Goal: Task Accomplishment & Management: Manage account settings

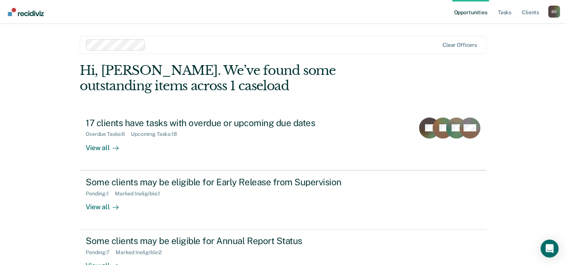
scroll to position [23, 0]
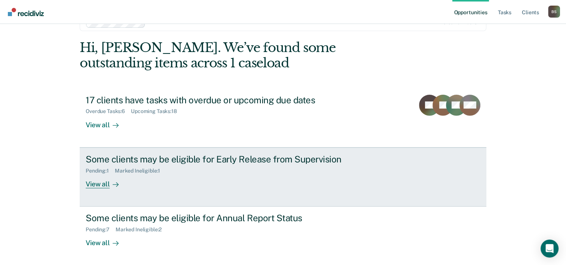
click at [240, 165] on div "Pending : 1 Marked Ineligible : 1" at bounding box center [217, 169] width 262 height 9
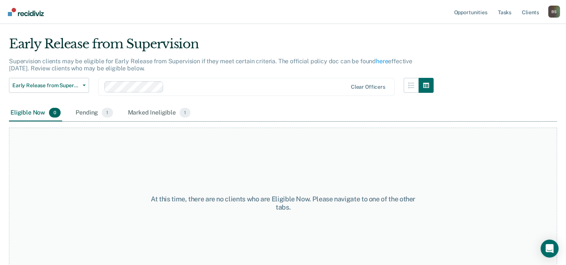
scroll to position [28, 0]
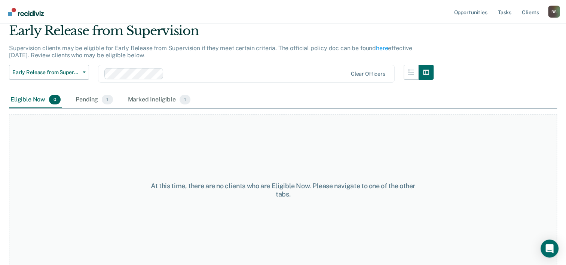
click at [184, 190] on div "At this time, there are no clients who are Eligible Now. Please navigate to one…" at bounding box center [283, 190] width 274 height 16
click at [260, 184] on div "At this time, there are no clients who are Eligible Now. Please navigate to one…" at bounding box center [283, 190] width 274 height 16
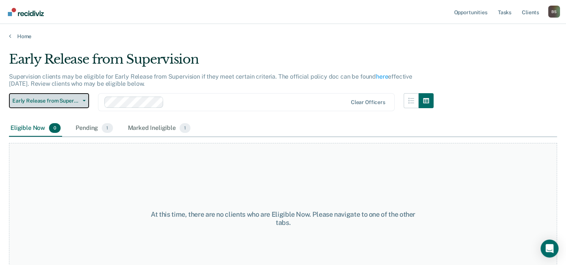
click at [62, 98] on span "Early Release from Supervision" at bounding box center [45, 101] width 67 height 6
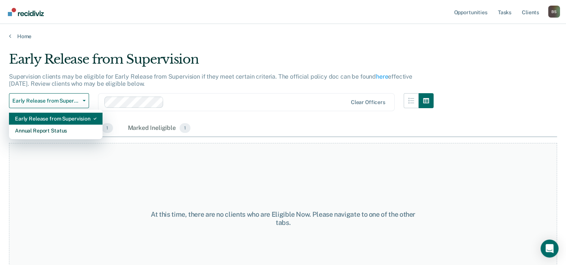
click at [64, 116] on div "Early Release from Supervision" at bounding box center [56, 119] width 82 height 12
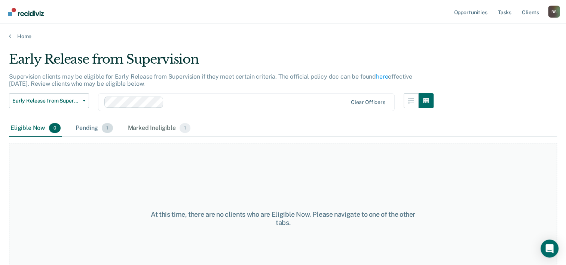
click at [97, 128] on div "Pending 1" at bounding box center [94, 128] width 40 height 16
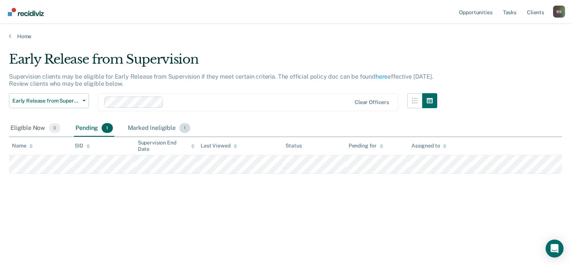
click at [151, 131] on div "Marked Ineligible 1" at bounding box center [159, 128] width 66 height 16
click at [94, 124] on div "Pending 1" at bounding box center [94, 128] width 40 height 16
click at [45, 126] on div "Eligible Now 0" at bounding box center [35, 128] width 53 height 16
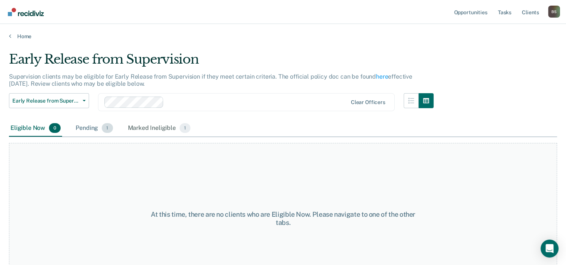
click at [95, 126] on div "Pending 1" at bounding box center [94, 128] width 40 height 16
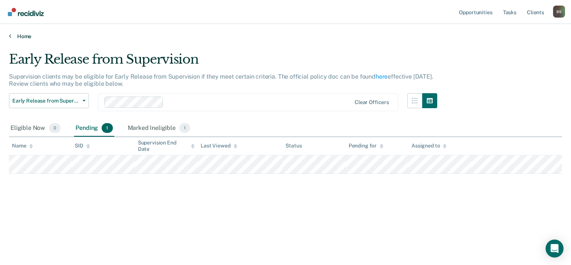
click at [19, 33] on link "Home" at bounding box center [285, 36] width 553 height 7
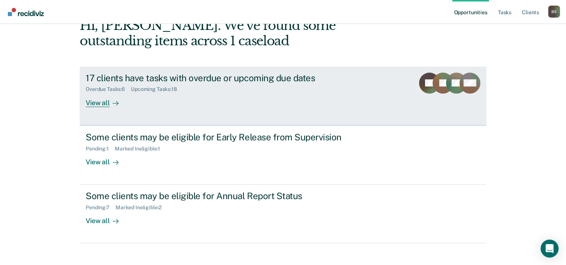
scroll to position [53, 0]
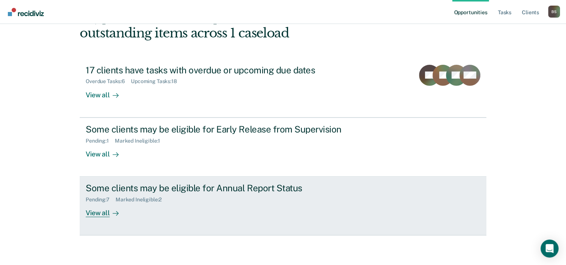
click at [226, 187] on div "Some clients may be eligible for Annual Report Status" at bounding box center [217, 187] width 262 height 11
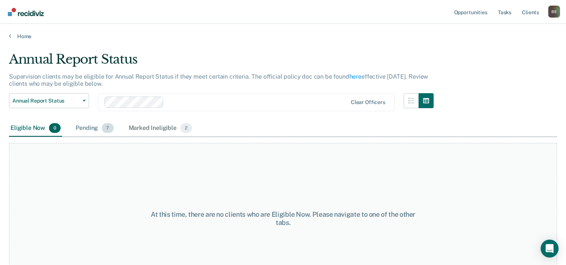
click at [88, 132] on div "Pending 7" at bounding box center [94, 128] width 41 height 16
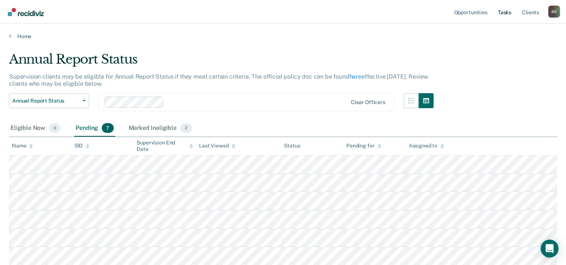
click at [511, 13] on link "Tasks" at bounding box center [504, 12] width 16 height 24
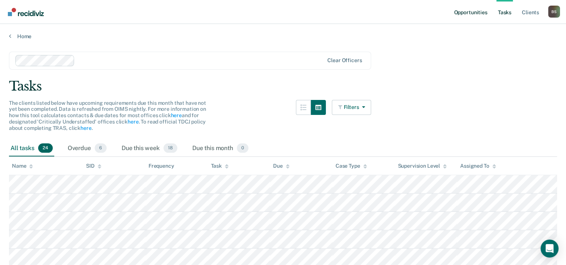
click at [466, 12] on link "Opportunities" at bounding box center [470, 12] width 36 height 24
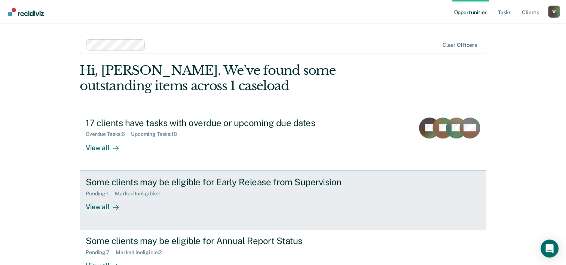
click at [336, 189] on div "Pending : 1 Marked Ineligible : 1" at bounding box center [217, 191] width 262 height 9
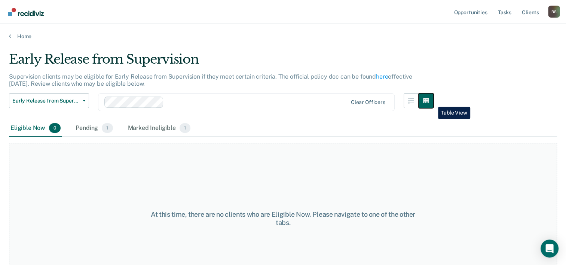
click at [429, 101] on icon "button" at bounding box center [426, 100] width 6 height 5
click at [84, 132] on div "Pending 1" at bounding box center [94, 128] width 40 height 16
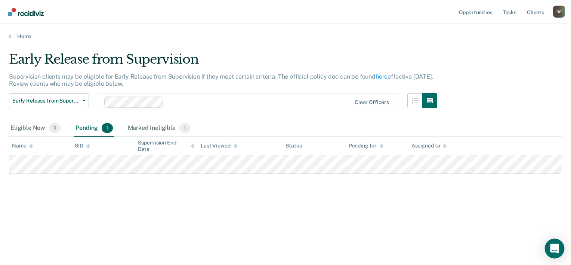
click at [548, 248] on div "Open Intercom Messenger" at bounding box center [555, 249] width 20 height 20
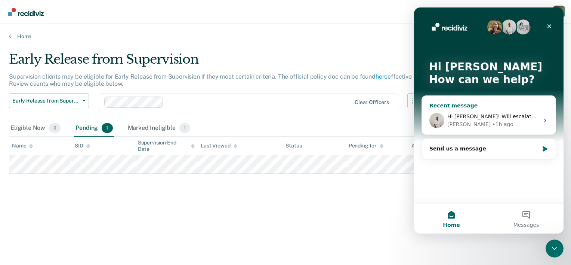
click at [508, 126] on div "[PERSON_NAME] • 1h ago" at bounding box center [494, 124] width 92 height 8
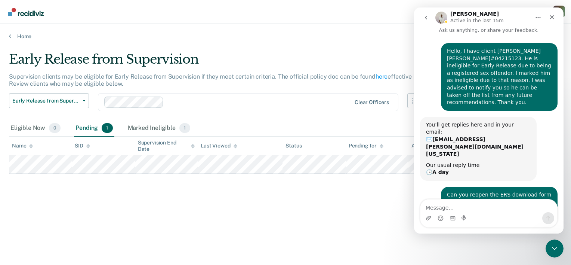
scroll to position [51, 0]
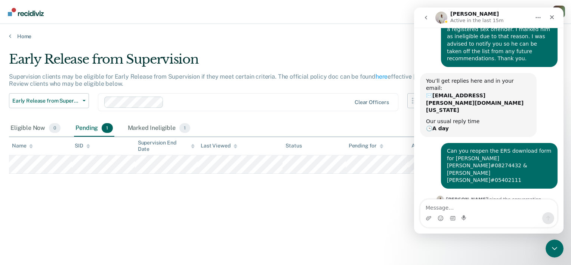
click at [396, 121] on div "Eligible Now 0 Pending 1 Marked Ineligible 1" at bounding box center [285, 128] width 553 height 17
click at [423, 16] on button "go back" at bounding box center [426, 17] width 14 height 14
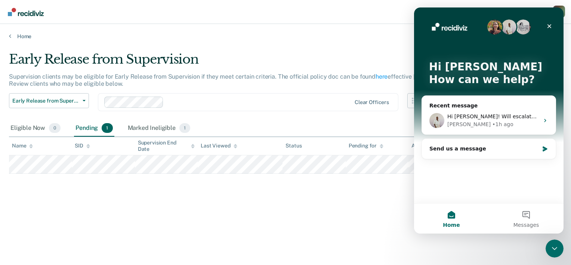
scroll to position [0, 0]
click at [554, 26] on div "Close" at bounding box center [549, 25] width 13 height 13
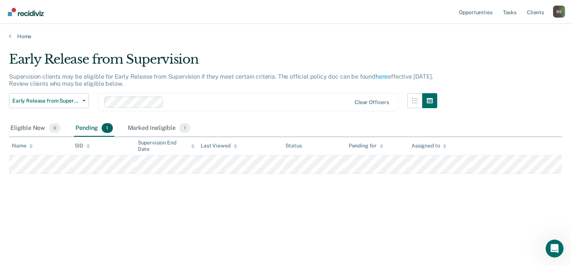
click at [562, 10] on div "B S" at bounding box center [559, 12] width 12 height 12
click at [154, 80] on div "Supervision clients may be eligible for Early Release from Supervision if they …" at bounding box center [223, 83] width 428 height 20
click at [19, 34] on link "Home" at bounding box center [285, 36] width 553 height 7
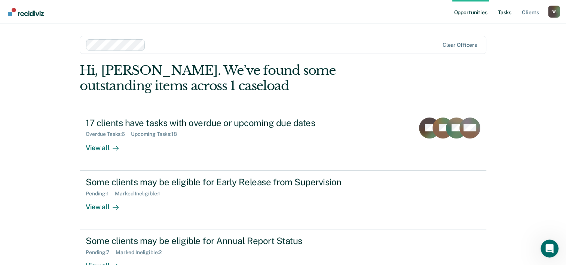
click at [501, 13] on link "Tasks" at bounding box center [504, 12] width 16 height 24
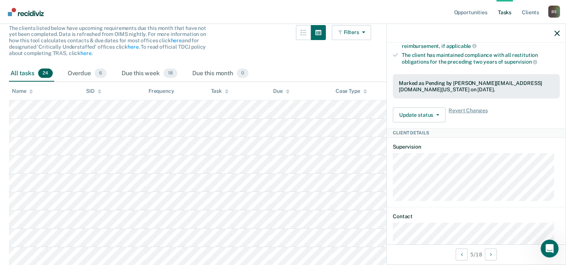
scroll to position [187, 0]
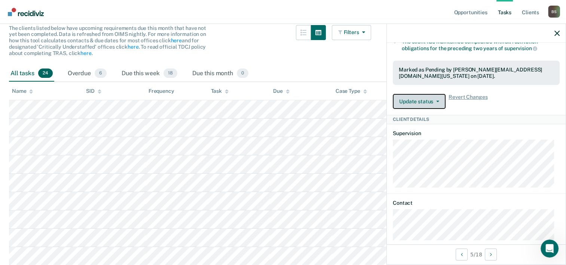
click at [431, 104] on button "Update status" at bounding box center [419, 101] width 53 height 15
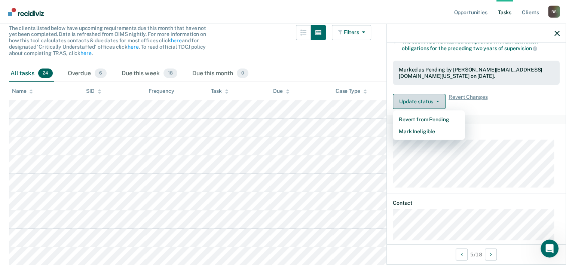
click at [431, 104] on button "Update status" at bounding box center [419, 101] width 53 height 15
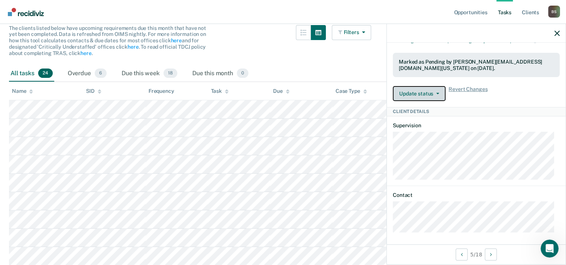
scroll to position [0, 0]
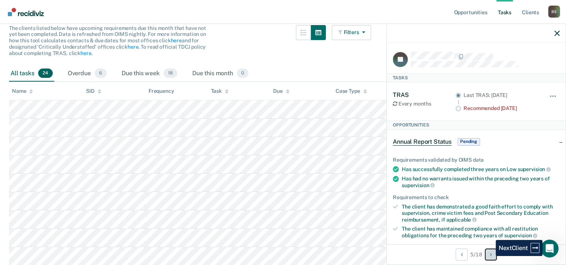
click at [490, 256] on button "Next Client" at bounding box center [491, 254] width 12 height 12
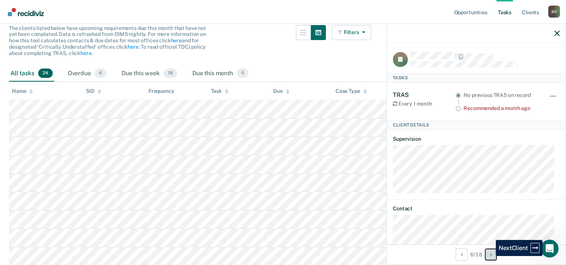
click at [490, 256] on button "Next Client" at bounding box center [491, 254] width 12 height 12
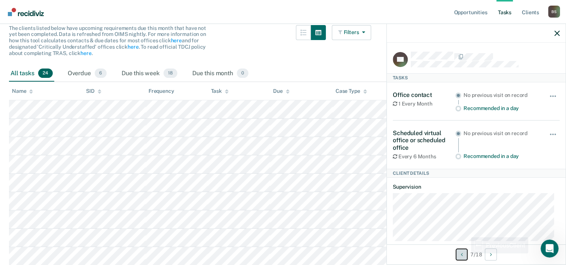
click at [464, 254] on button "Previous Client" at bounding box center [461, 254] width 12 height 12
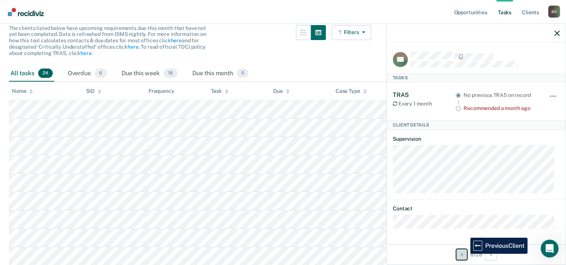
click at [464, 254] on button "Previous Client" at bounding box center [461, 254] width 12 height 12
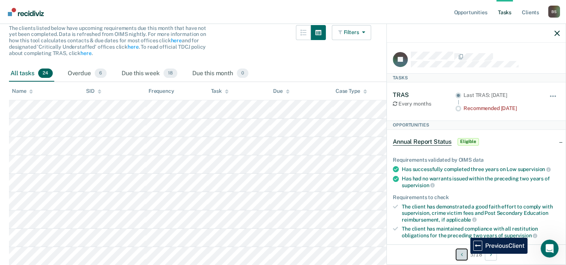
click at [464, 254] on button "Previous Client" at bounding box center [461, 254] width 12 height 12
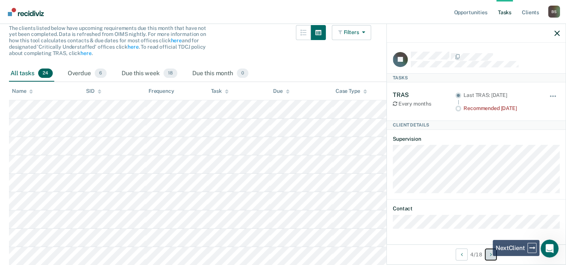
click at [487, 256] on button "Next Client" at bounding box center [491, 254] width 12 height 12
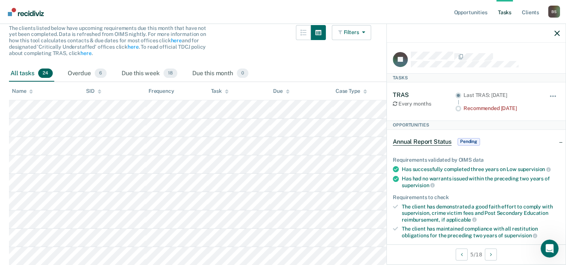
click at [552, 142] on div "Annual Report Status Pending" at bounding box center [476, 142] width 179 height 24
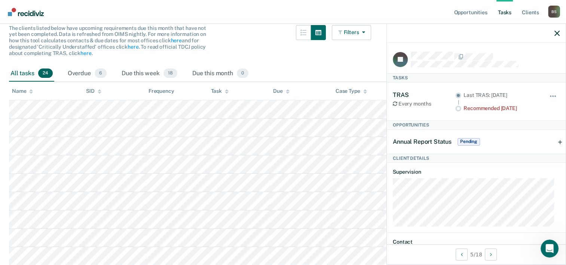
click at [552, 142] on div "Annual Report Status Pending" at bounding box center [476, 142] width 179 height 24
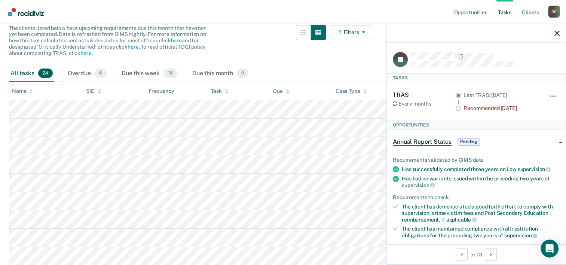
scroll to position [37, 0]
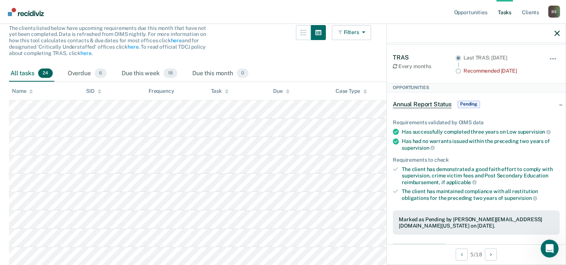
click at [409, 104] on span "Annual Report Status" at bounding box center [422, 104] width 59 height 7
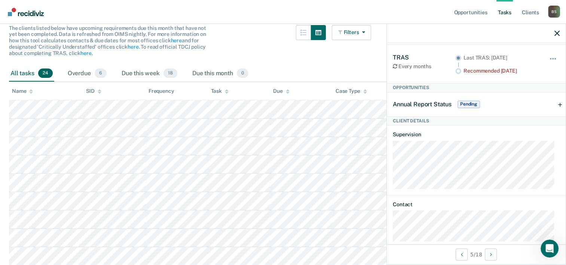
click at [409, 104] on span "Annual Report Status" at bounding box center [422, 104] width 59 height 7
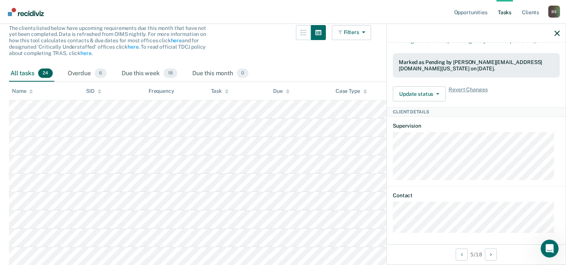
scroll to position [195, 0]
click at [554, 36] on icon "button" at bounding box center [556, 33] width 5 height 5
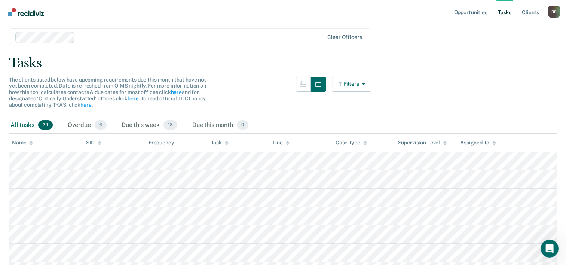
scroll to position [0, 0]
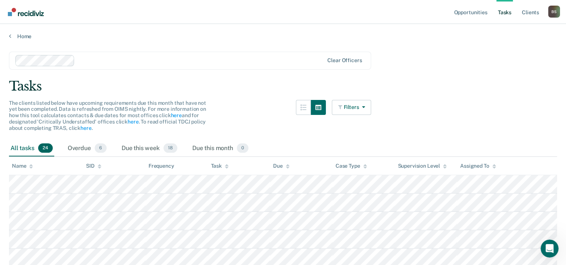
click at [552, 14] on div "B S" at bounding box center [554, 12] width 12 height 12
click at [540, 41] on link "How it works" at bounding box center [524, 40] width 60 height 6
click at [19, 32] on div "Home" at bounding box center [283, 32] width 566 height 16
click at [15, 38] on link "Home" at bounding box center [283, 36] width 548 height 7
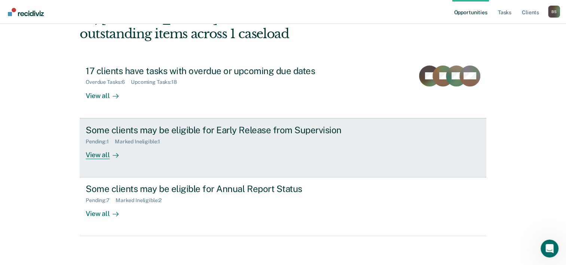
scroll to position [53, 0]
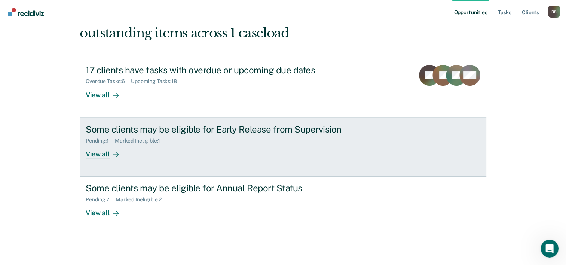
click at [397, 148] on link "Some clients may be eligible for Early Release from Supervision Pending : 1 Mar…" at bounding box center [283, 146] width 406 height 59
